Goal: Task Accomplishment & Management: Manage account settings

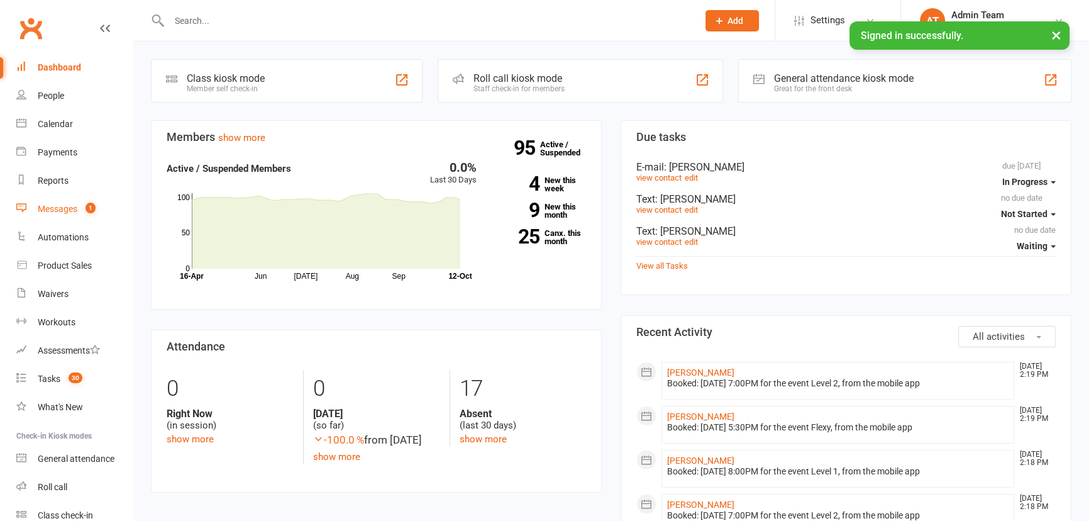
click at [41, 204] on div "Messages" at bounding box center [58, 209] width 40 height 10
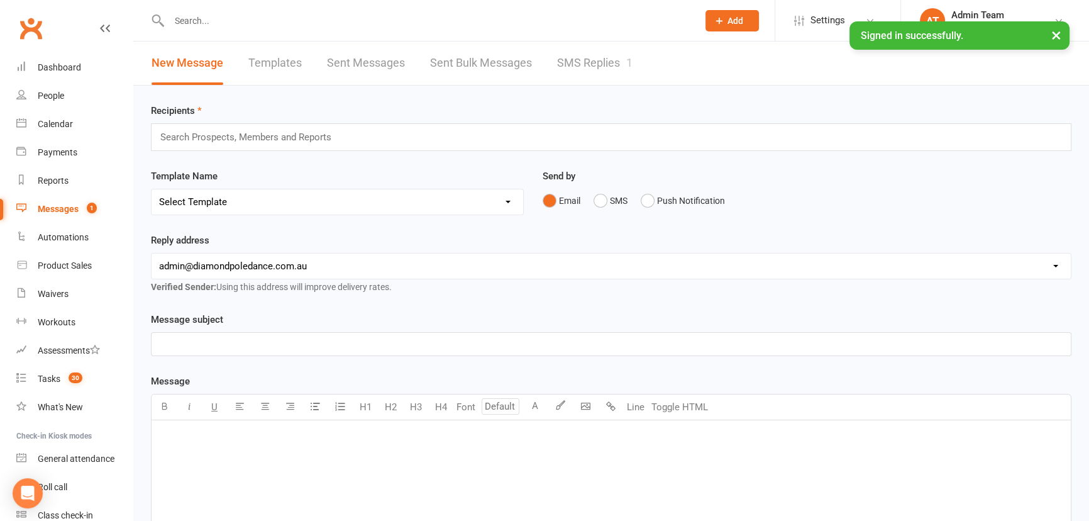
click at [599, 55] on link "SMS Replies 1" at bounding box center [594, 62] width 75 height 43
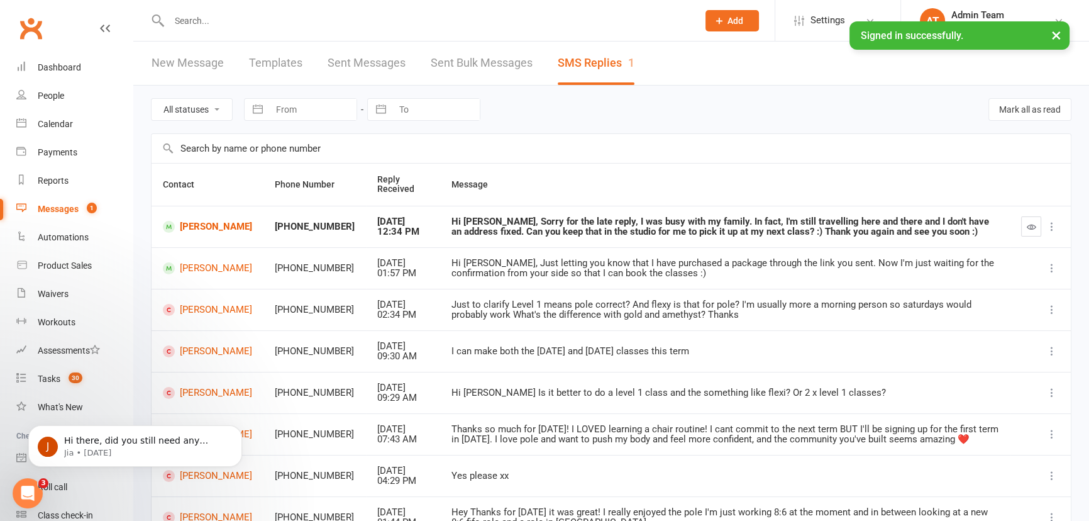
click at [193, 19] on input "text" at bounding box center [427, 21] width 524 height 18
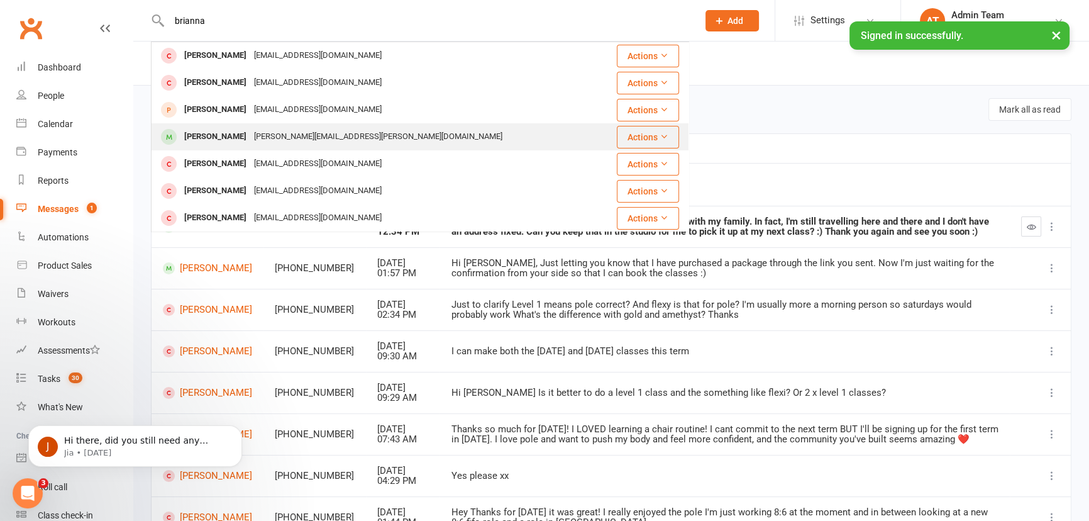
type input "brianna"
click at [270, 139] on div "[PERSON_NAME][EMAIL_ADDRESS][PERSON_NAME][DOMAIN_NAME]" at bounding box center [378, 137] width 256 height 18
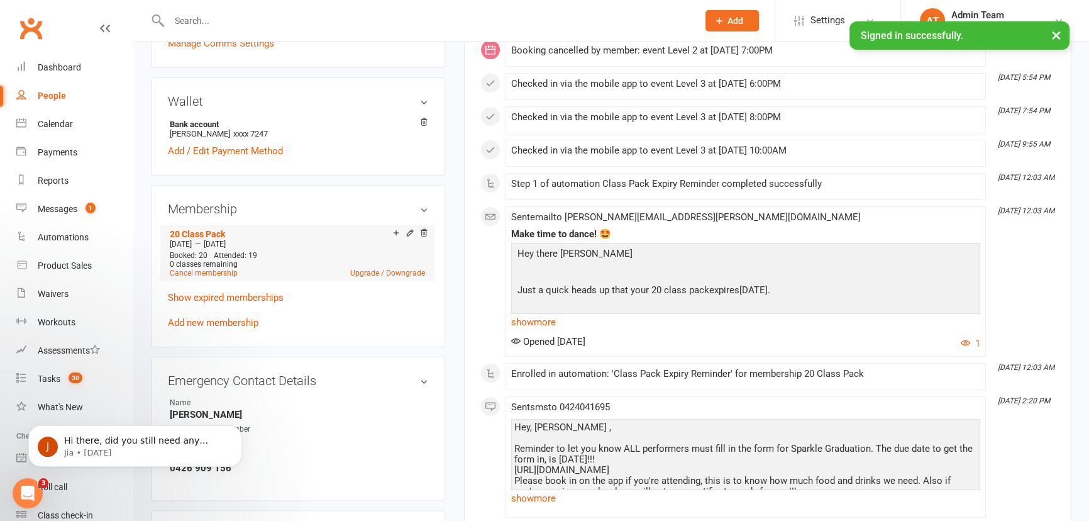
scroll to position [343, 0]
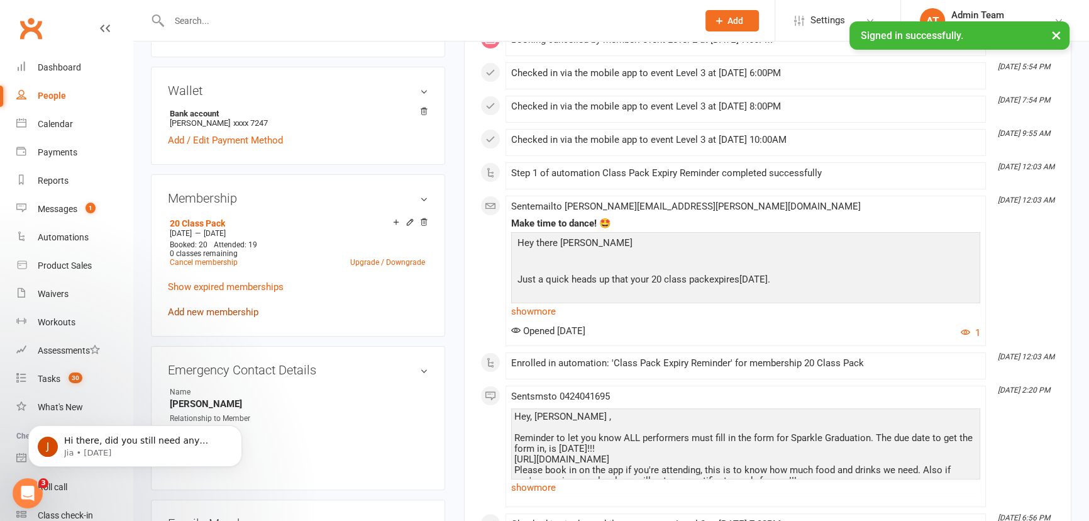
click at [220, 306] on link "Add new membership" at bounding box center [213, 311] width 91 height 11
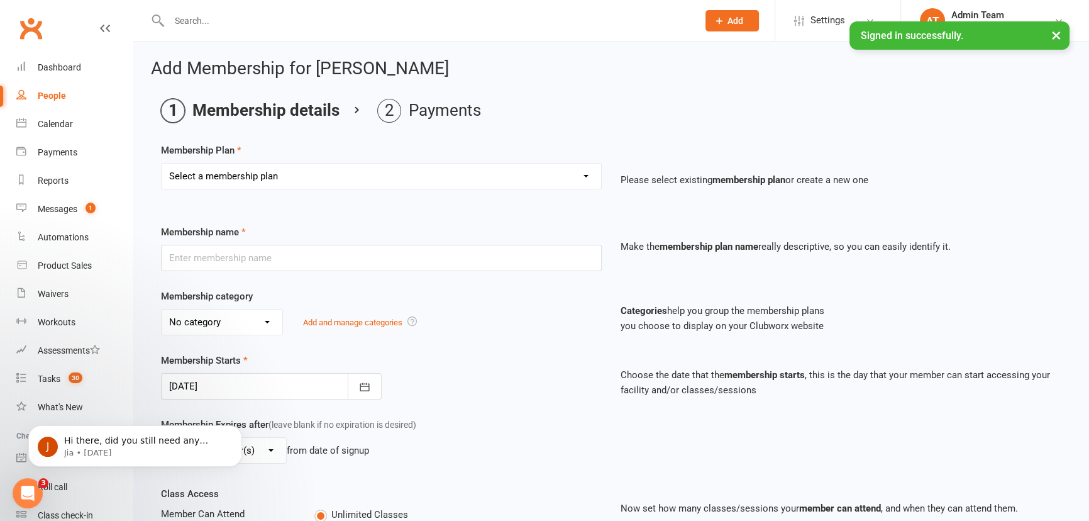
click at [521, 183] on select "Select a membership plan Create new Membership Plan Practice Time 1 Private Pra…" at bounding box center [382, 175] width 440 height 25
select select "14"
click at [162, 163] on select "Select a membership plan Create new Membership Plan Practice Time 1 Private Pra…" at bounding box center [382, 175] width 440 height 25
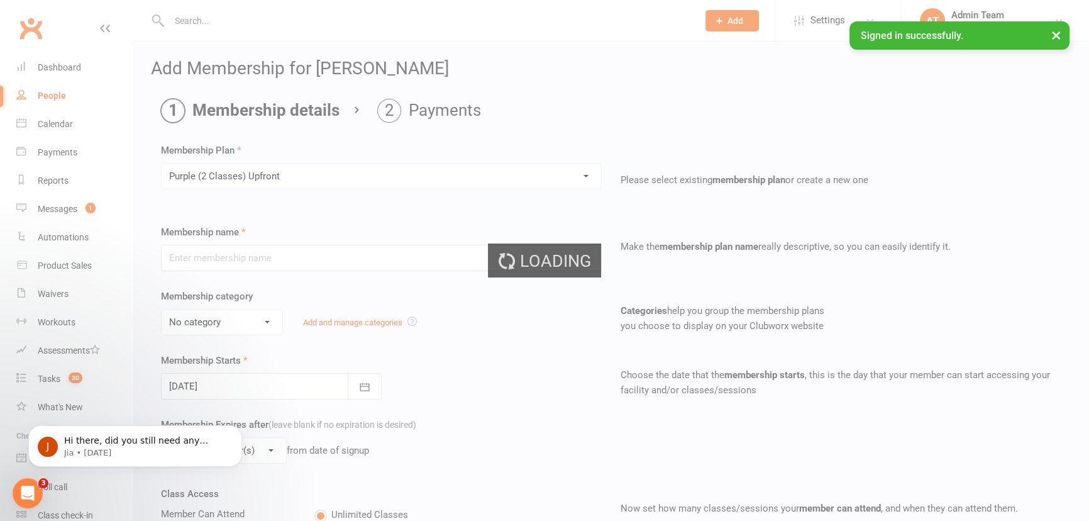
type input "Purple (2 Classes) Upfront"
select select "12"
type input "10"
select select "1"
type input "25"
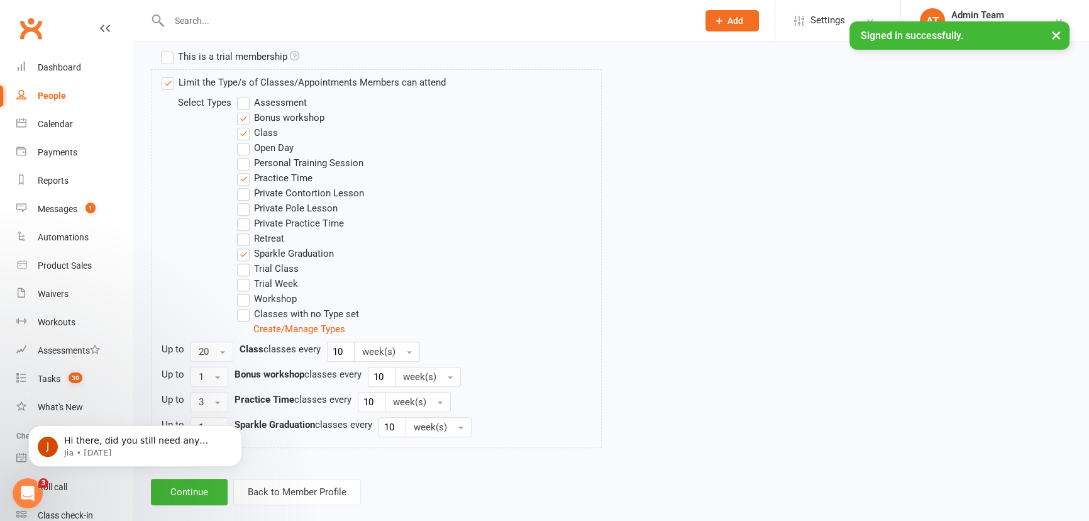
scroll to position [626, 0]
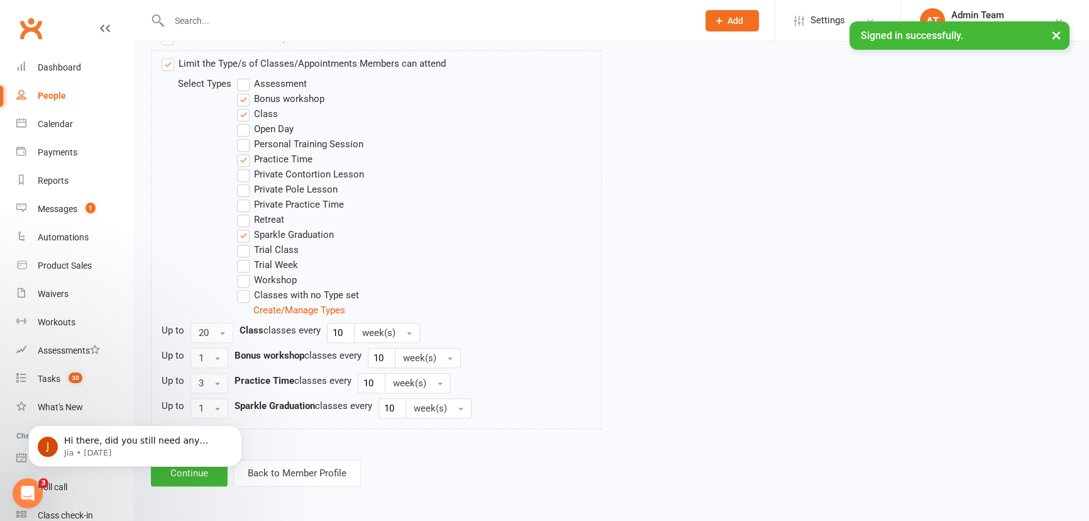
click at [207, 476] on body "J Hi there, did you still need any assistance with this one? I can see the foll…" at bounding box center [134, 443] width 241 height 78
click at [196, 480] on body "J Hi there, did you still need any assistance with this one? I can see the foll…" at bounding box center [134, 443] width 241 height 78
click at [239, 430] on icon "Dismiss notification" at bounding box center [238, 428] width 7 height 7
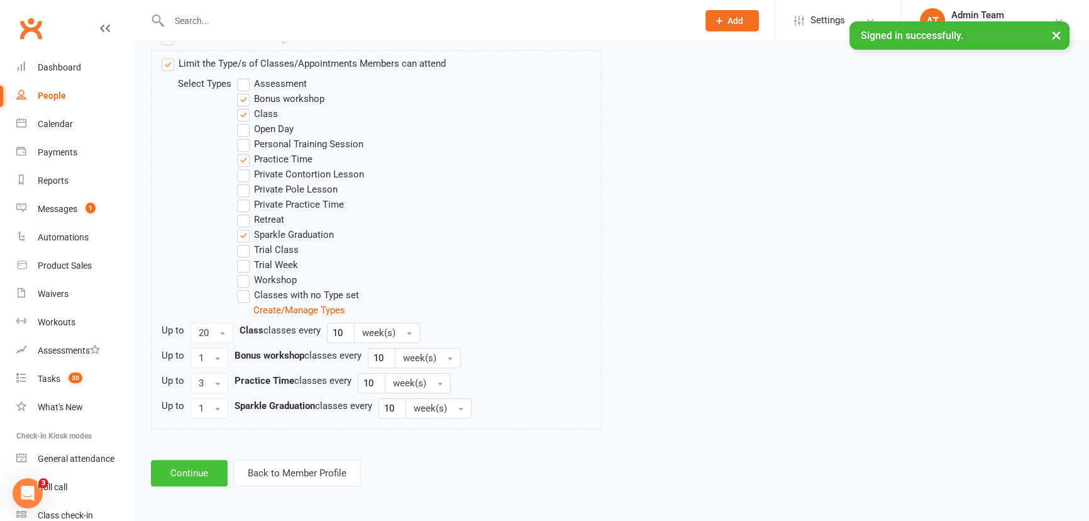
click at [198, 472] on button "Continue" at bounding box center [189, 473] width 77 height 26
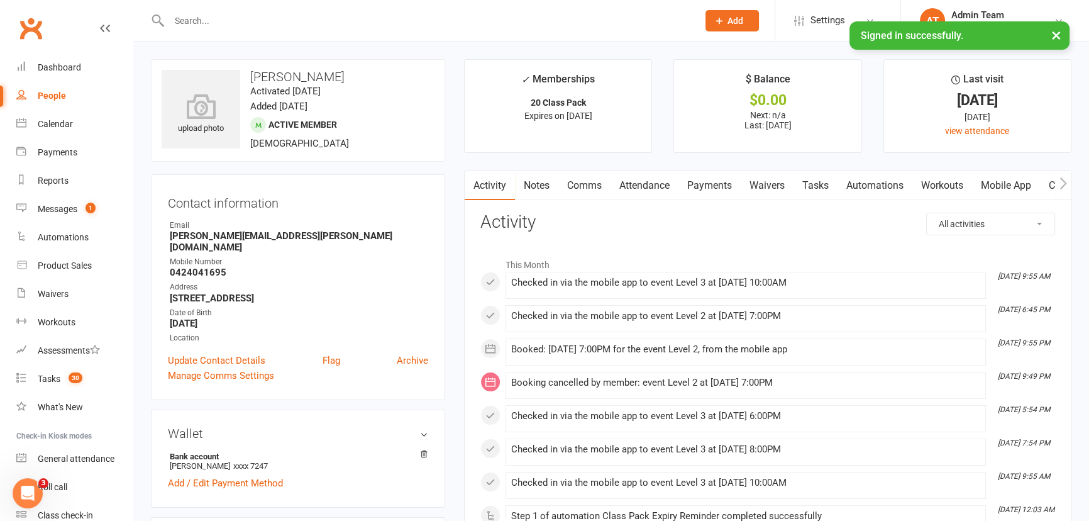
click at [699, 187] on link "Payments" at bounding box center [709, 185] width 62 height 29
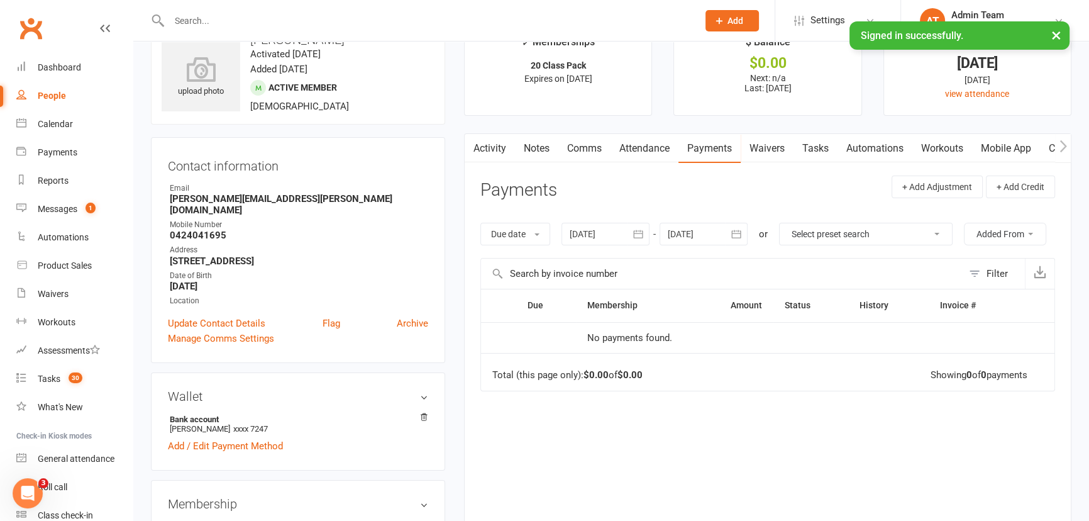
scroll to position [57, 0]
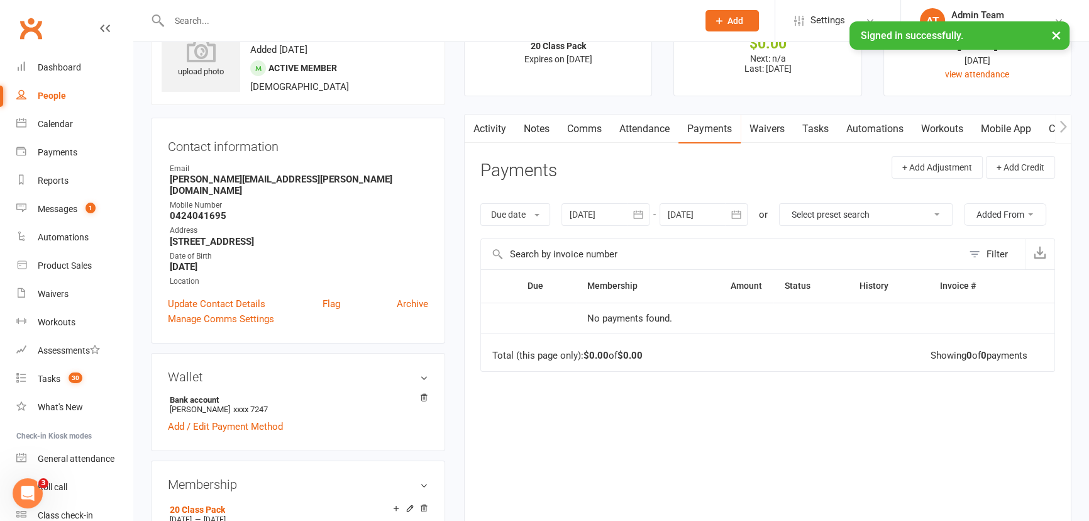
click at [626, 207] on div at bounding box center [606, 214] width 88 height 23
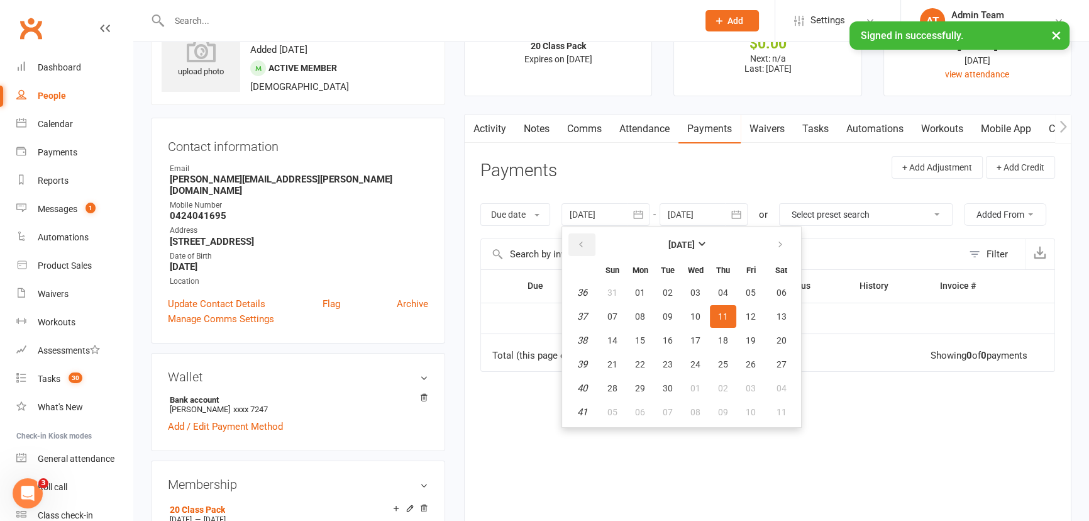
click at [572, 248] on button "button" at bounding box center [581, 244] width 27 height 23
click at [577, 246] on button "button" at bounding box center [581, 244] width 27 height 23
click at [582, 246] on icon "button" at bounding box center [581, 245] width 9 height 10
click at [652, 319] on button "05" at bounding box center [640, 316] width 26 height 23
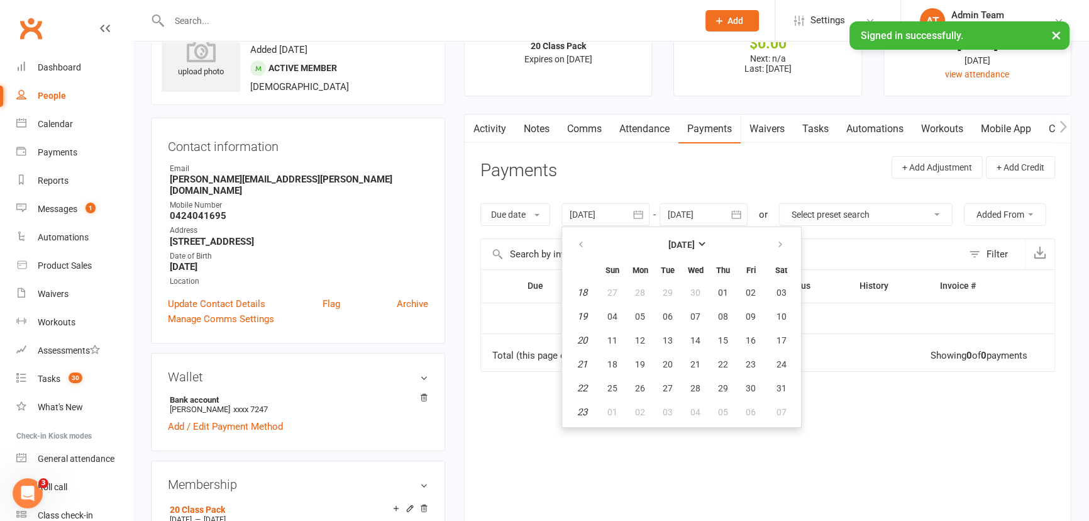
type input "[DATE]"
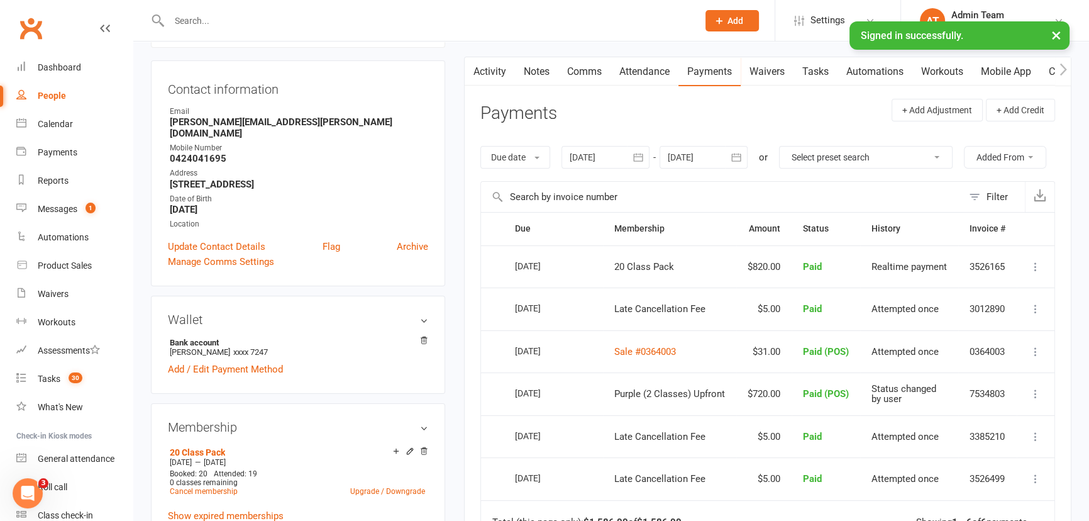
scroll to position [0, 0]
